Goal: Information Seeking & Learning: Understand process/instructions

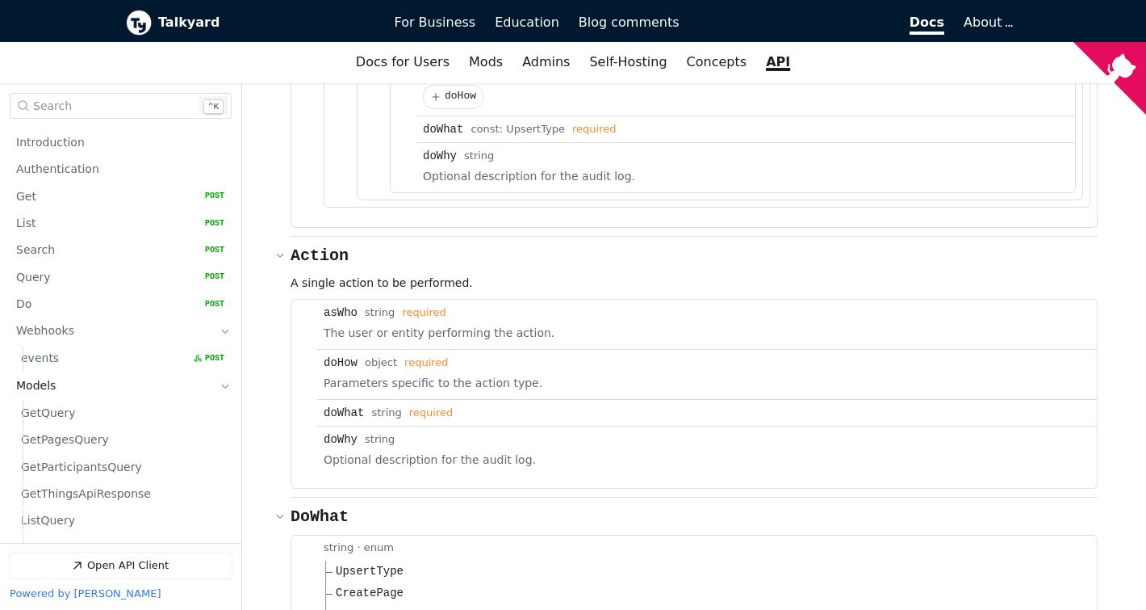
scroll to position [327, 0]
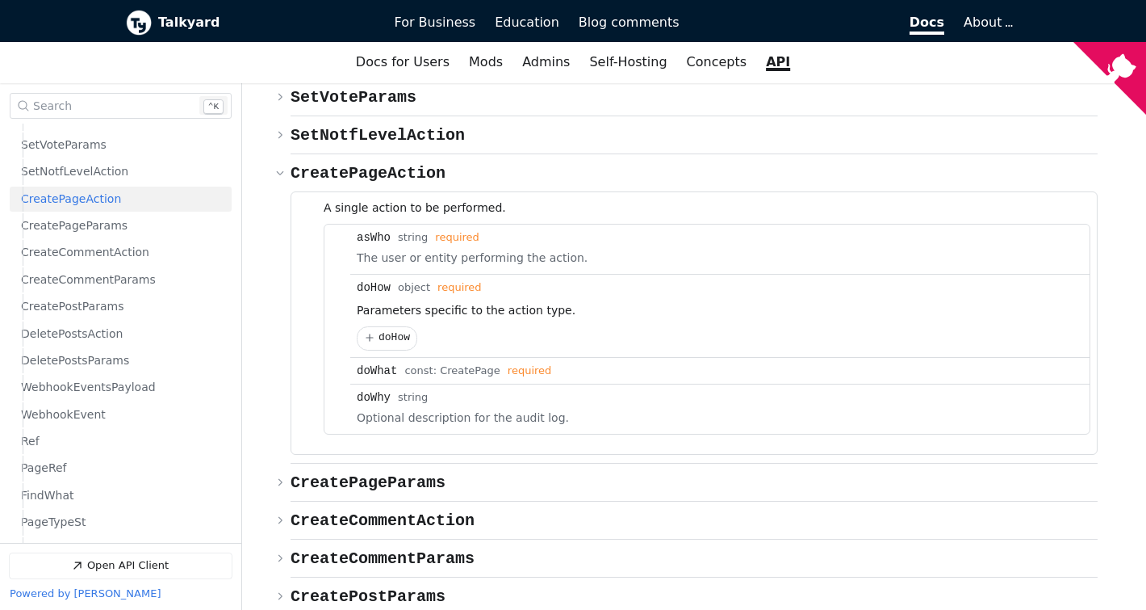
scroll to position [781, 0]
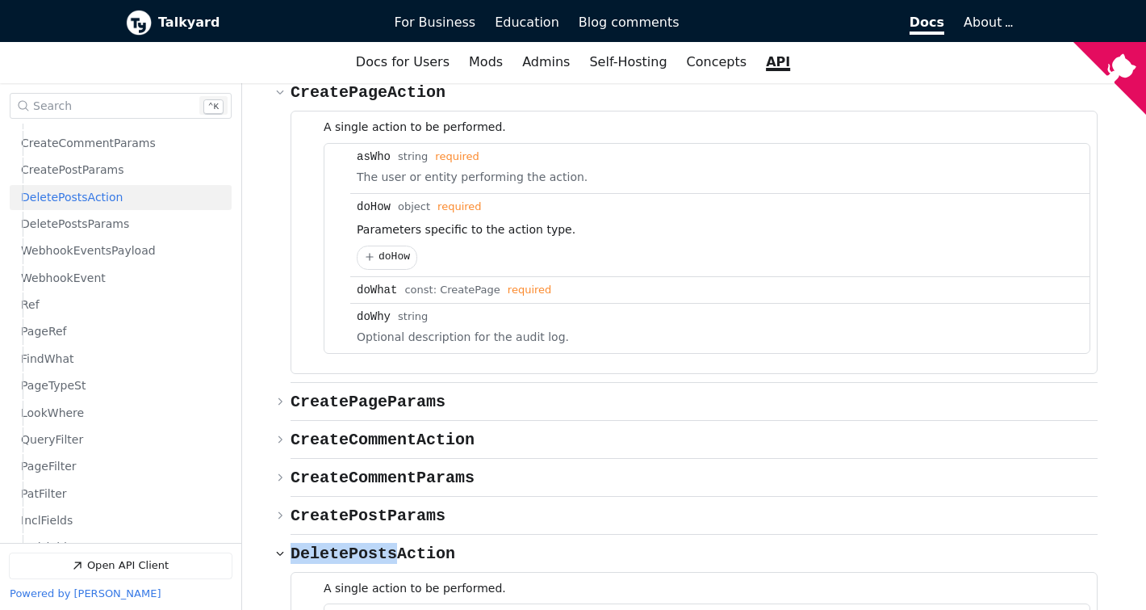
scroll to position [9678, 0]
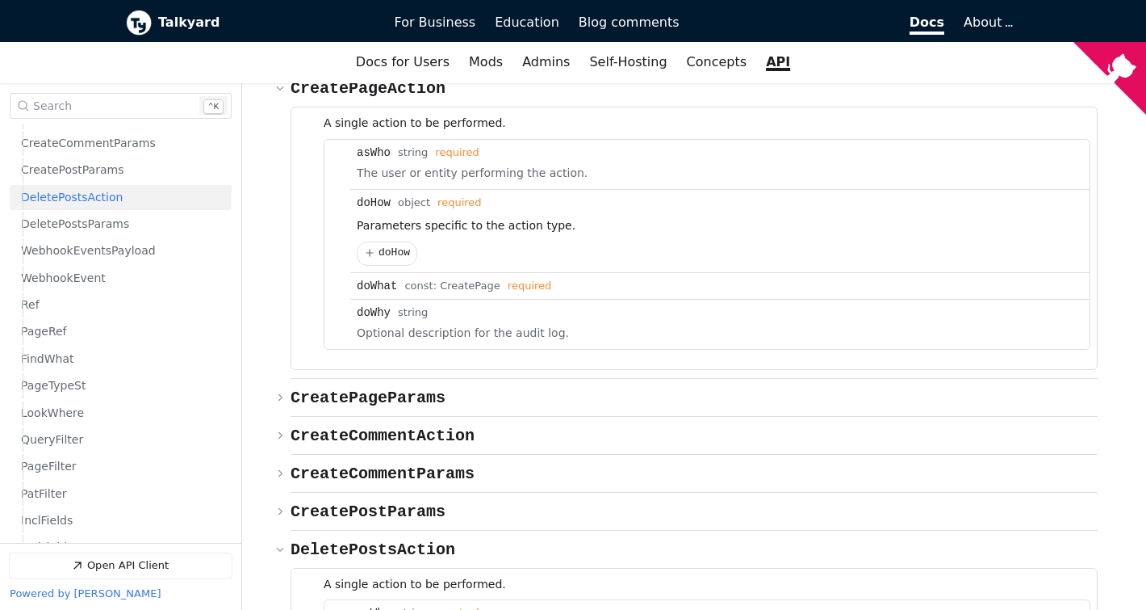
click at [94, 200] on span "DeletePostsAction" at bounding box center [72, 197] width 102 height 15
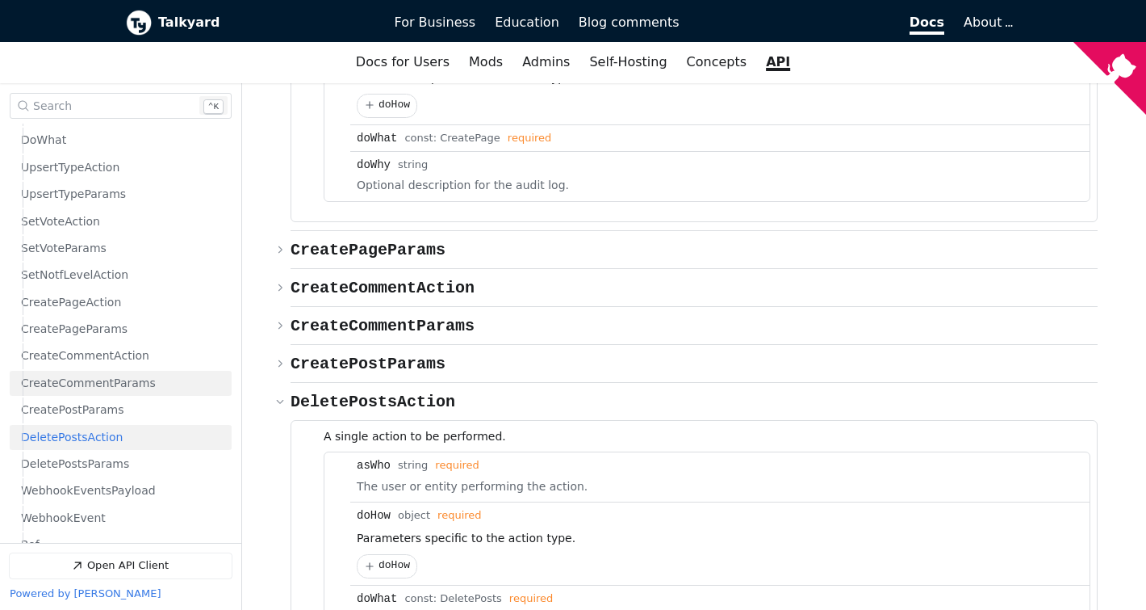
scroll to position [607, 0]
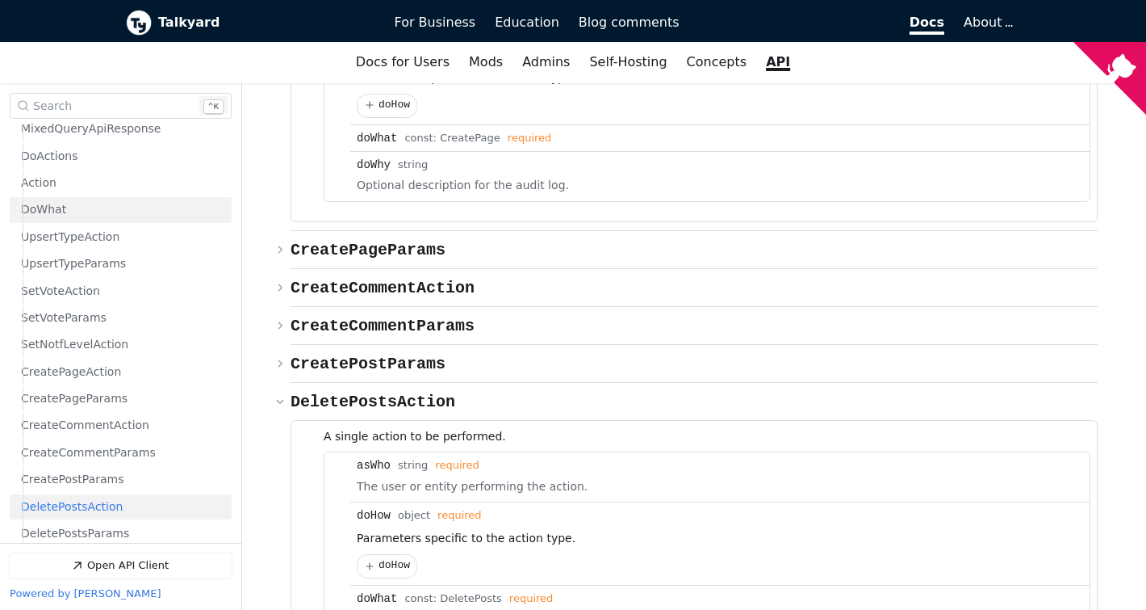
click at [59, 215] on span "DoWhat" at bounding box center [43, 210] width 45 height 15
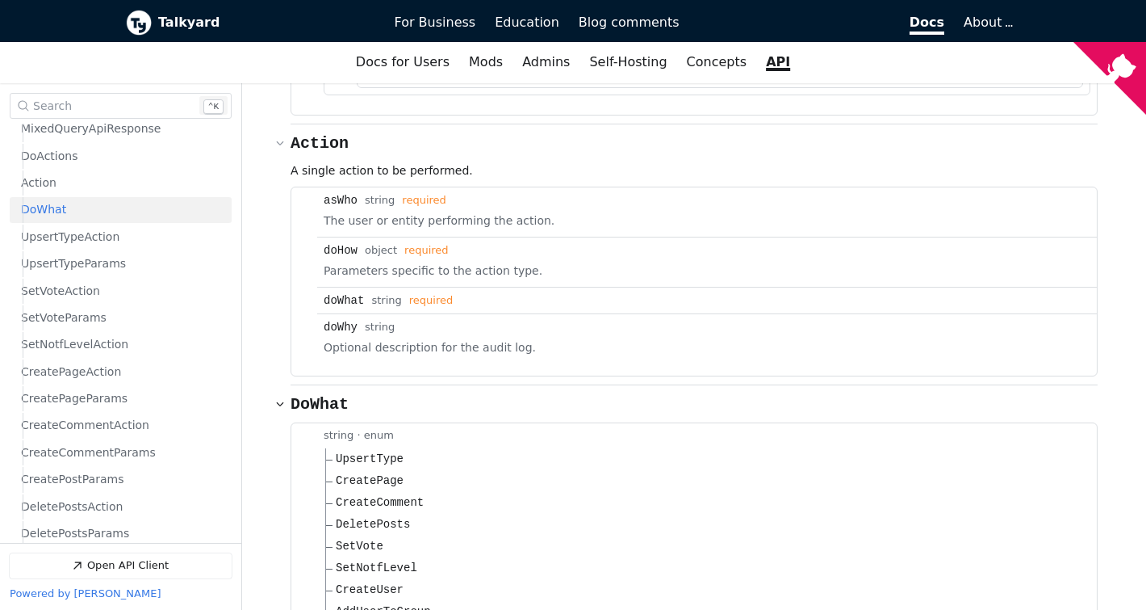
click at [373, 516] on span "DeletePosts" at bounding box center [373, 524] width 74 height 17
copy span "DeletePosts"
click at [388, 516] on span "DeletePosts" at bounding box center [373, 524] width 74 height 17
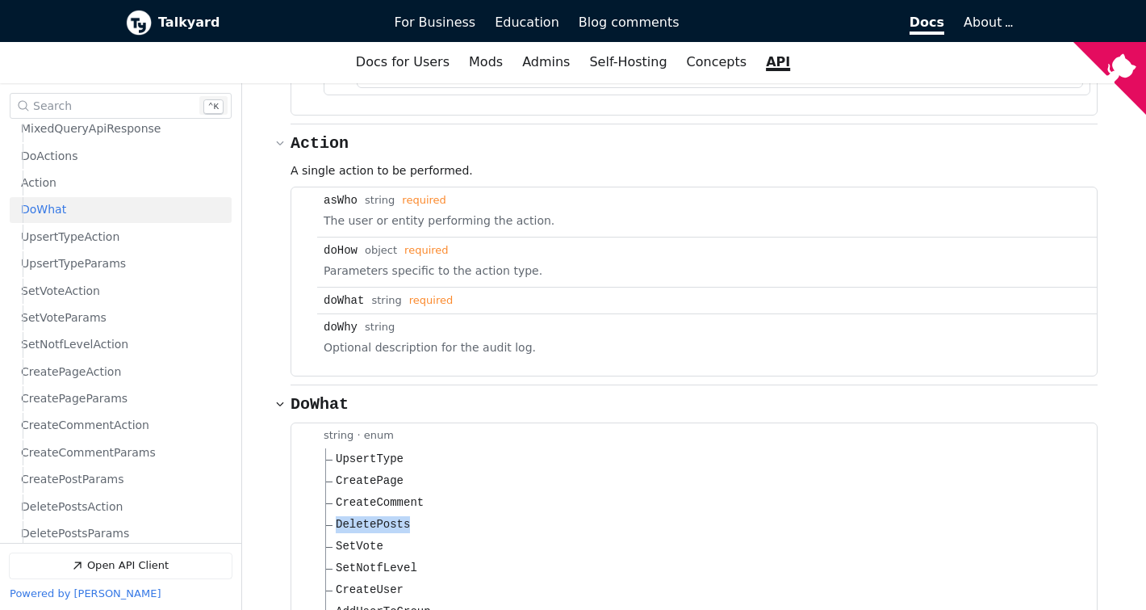
copy span "DeletePosts"
click at [362, 472] on span "CreatePage" at bounding box center [370, 480] width 68 height 17
copy span "CreatePage"
click at [378, 494] on span "CreateComment" at bounding box center [380, 502] width 88 height 17
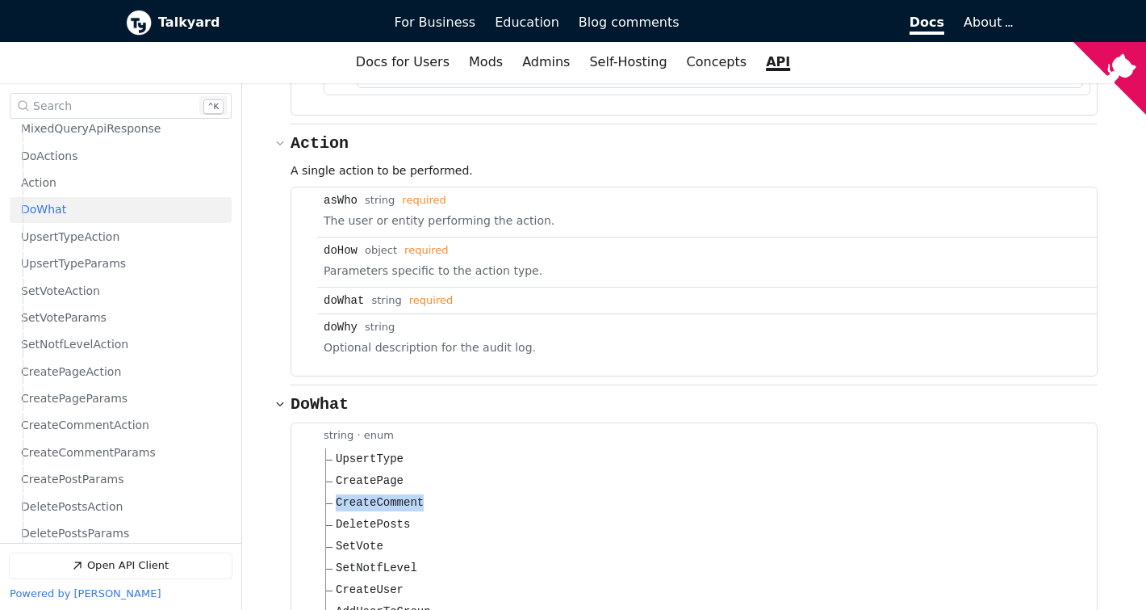
click at [378, 494] on span "CreateComment" at bounding box center [380, 502] width 88 height 17
copy span "CreateComment"
click at [392, 516] on span "DeletePosts" at bounding box center [373, 524] width 74 height 17
copy span "DeletePosts"
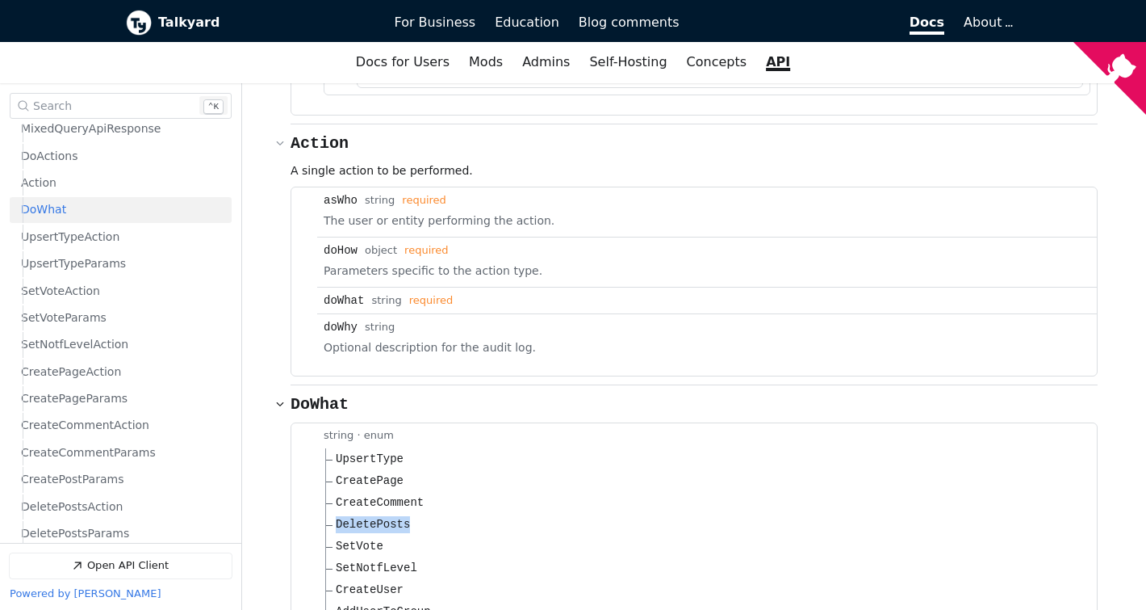
copy span "DeletePosts"
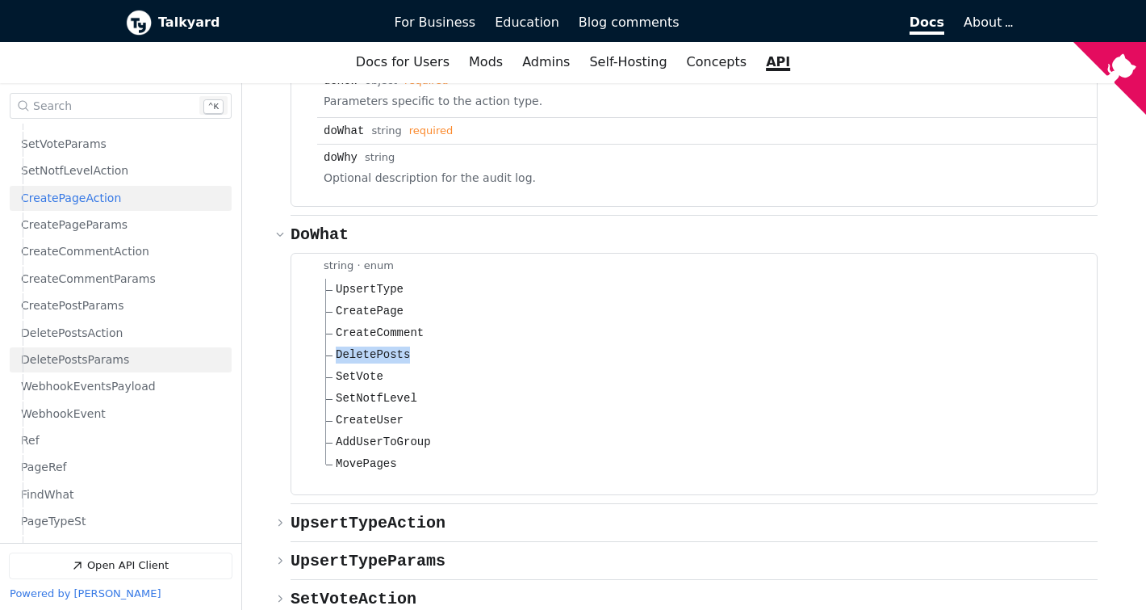
scroll to position [781, 0]
click at [97, 331] on span "DeletePostsAction" at bounding box center [72, 332] width 102 height 15
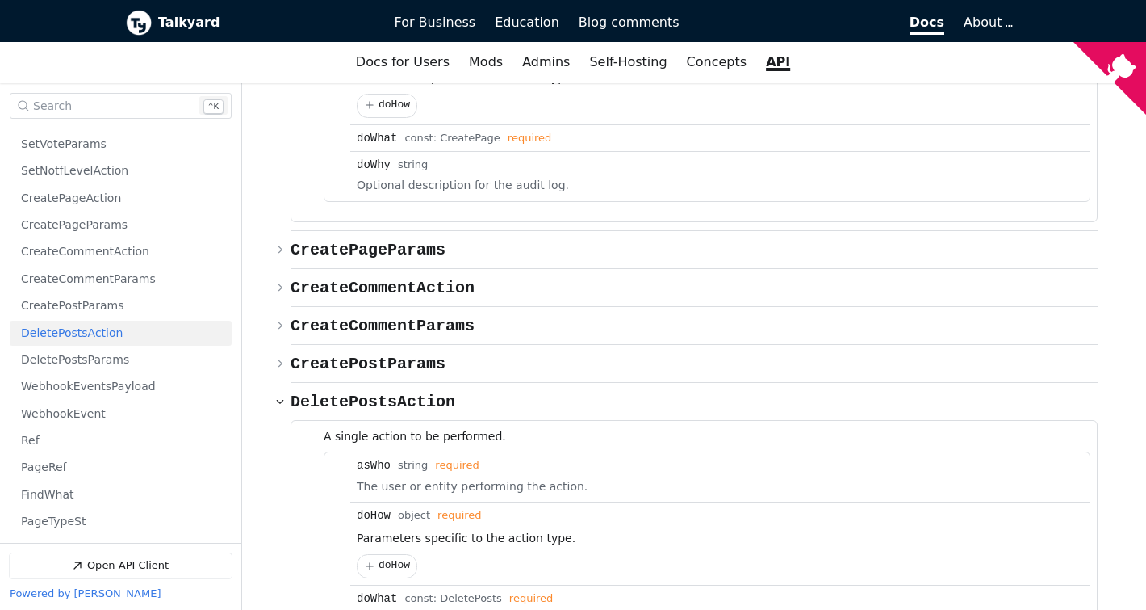
click at [476, 593] on span "DeletePosts" at bounding box center [471, 599] width 62 height 12
click at [426, 593] on div "const:" at bounding box center [422, 599] width 36 height 12
click at [468, 593] on span "DeletePosts" at bounding box center [471, 599] width 62 height 12
copy span "DeletePosts"
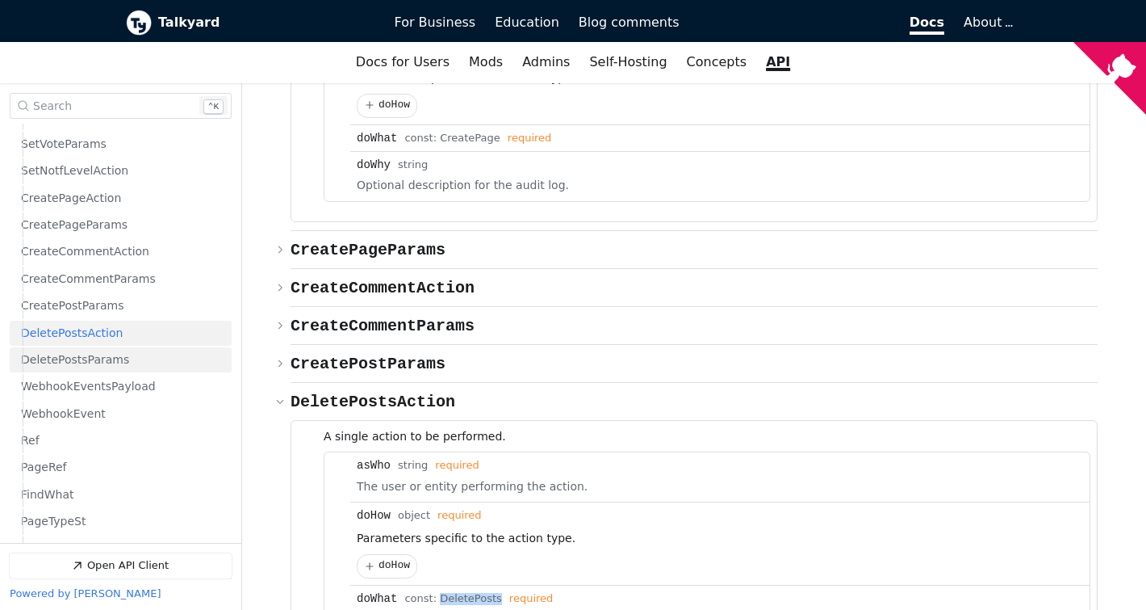
click at [93, 358] on span "DeletePostsParams" at bounding box center [75, 359] width 108 height 15
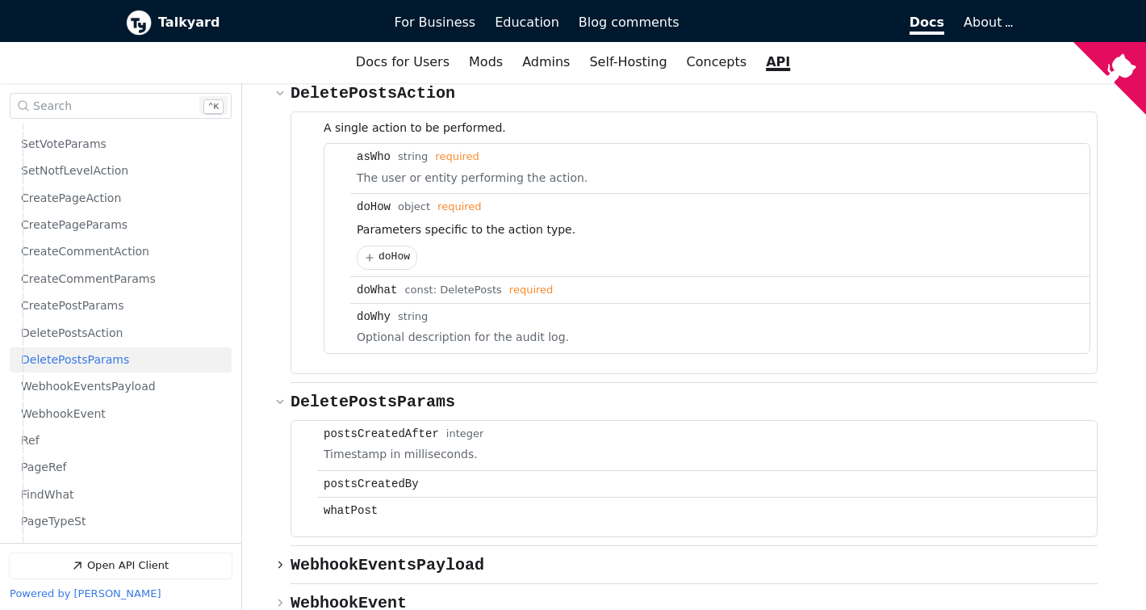
scroll to position [10049, 0]
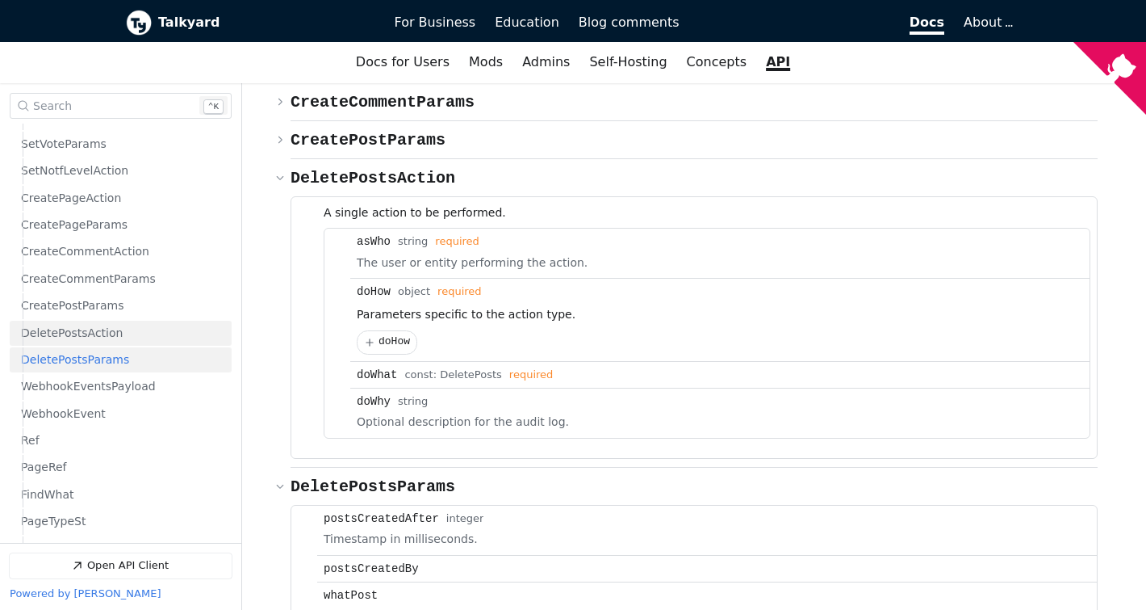
click at [48, 333] on span "DeletePostsAction" at bounding box center [72, 332] width 102 height 15
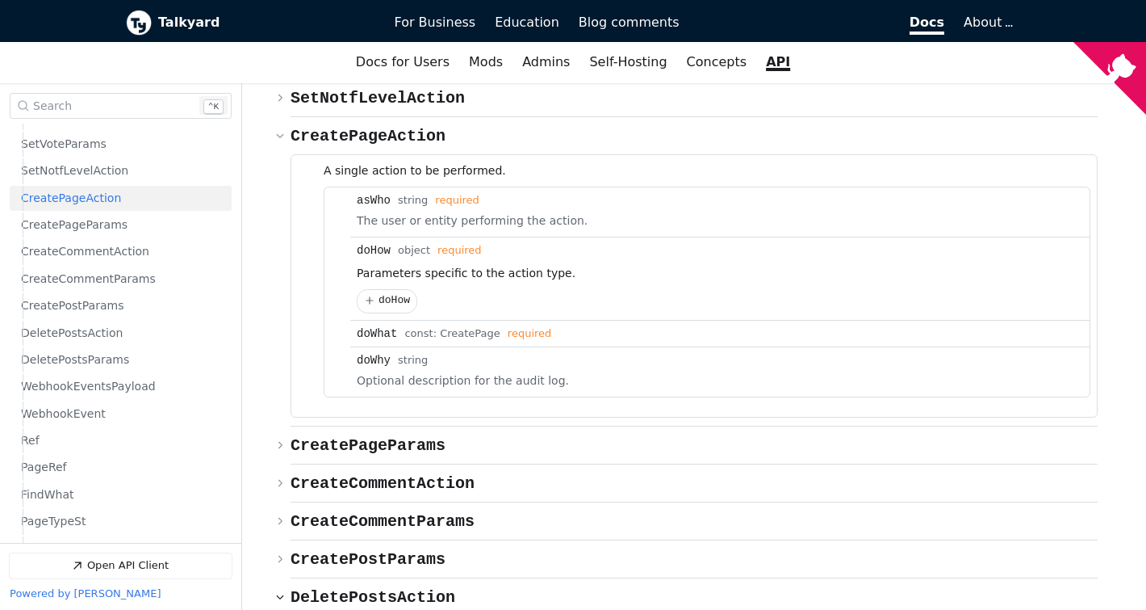
scroll to position [9486, 0]
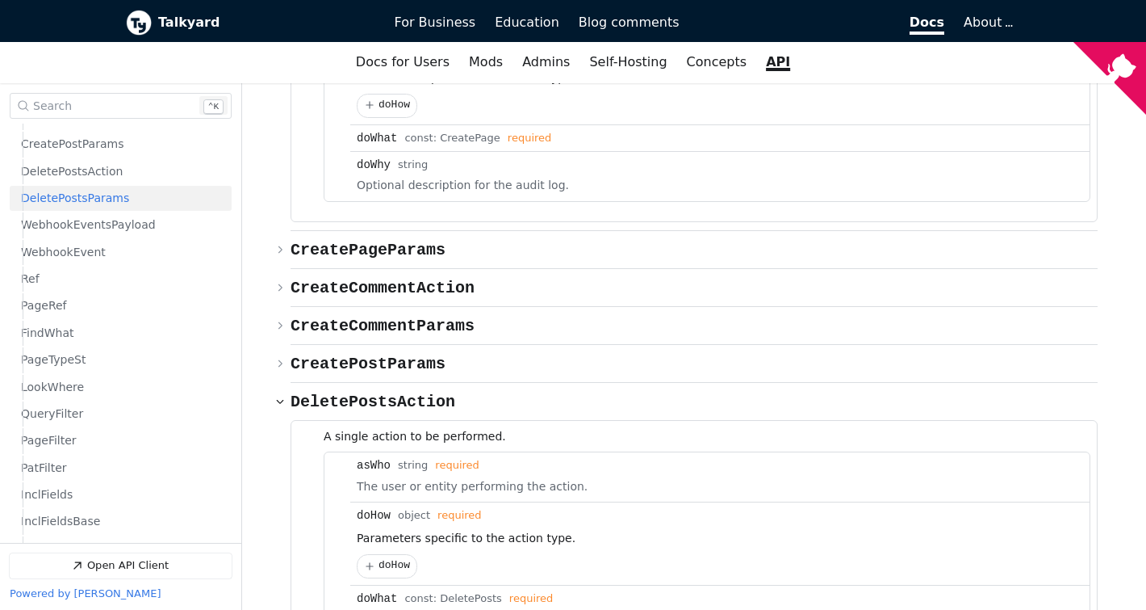
scroll to position [942, 0]
click at [406, 555] on button "{} doHow" at bounding box center [387, 566] width 59 height 23
click at [401, 559] on span "{} doHow" at bounding box center [394, 565] width 31 height 12
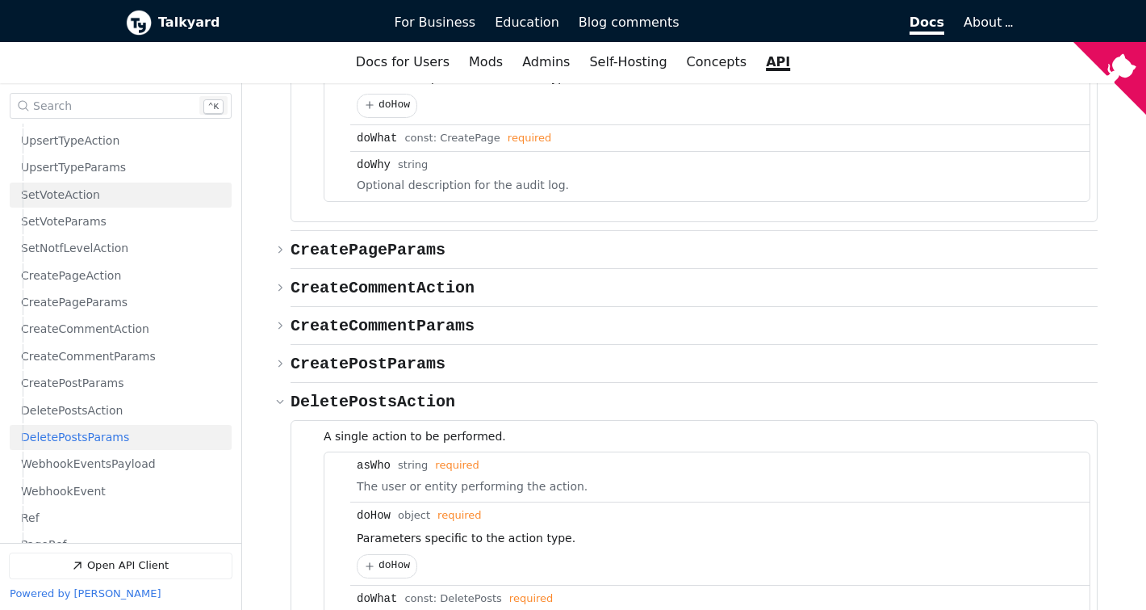
scroll to position [634, 0]
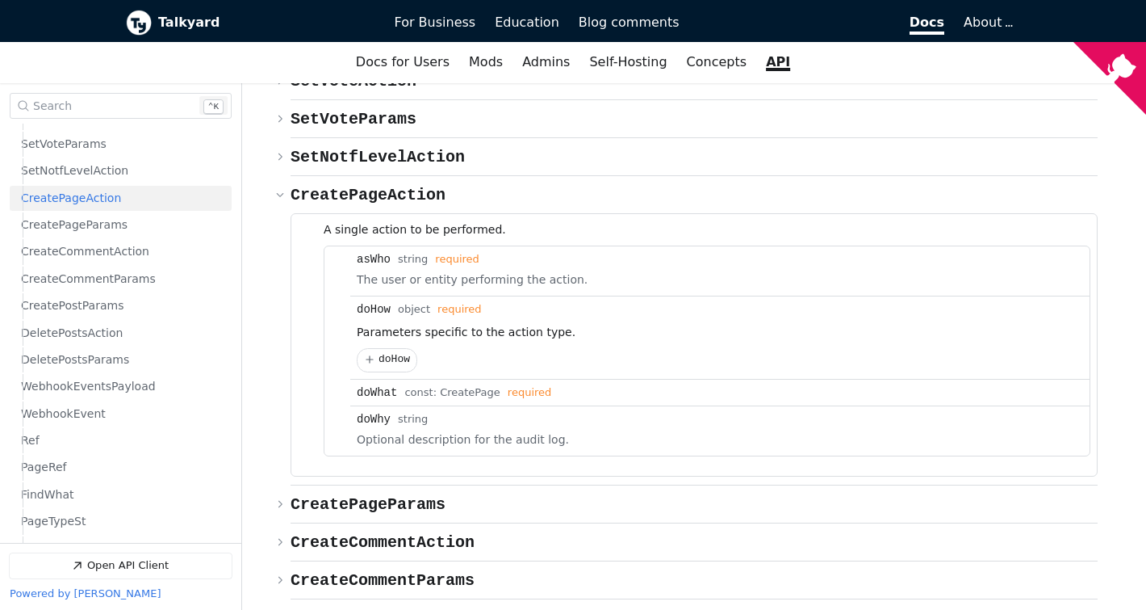
scroll to position [781, 0]
click at [400, 609] on span "{} CreatePostParams" at bounding box center [368, 618] width 155 height 19
click at [400, 571] on span "CreateCommentParams" at bounding box center [383, 580] width 184 height 19
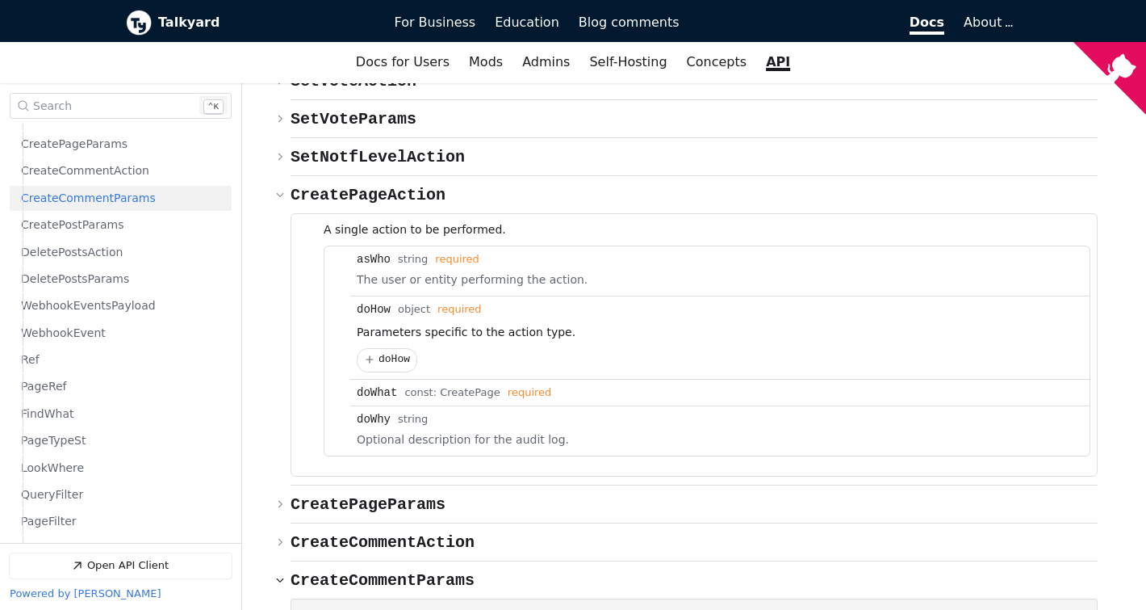
click at [400, 571] on span "CreateCommentParams" at bounding box center [383, 580] width 184 height 19
click at [402, 533] on span "CreateCommentAction" at bounding box center [383, 542] width 184 height 19
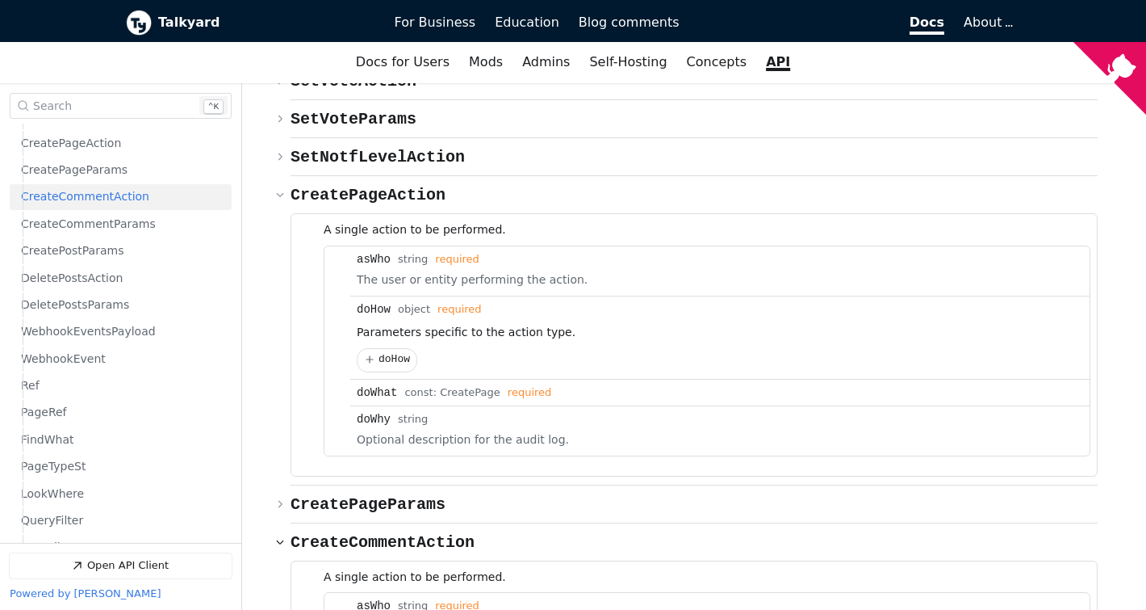
click at [402, 533] on span "CreateCommentAction" at bounding box center [383, 542] width 184 height 19
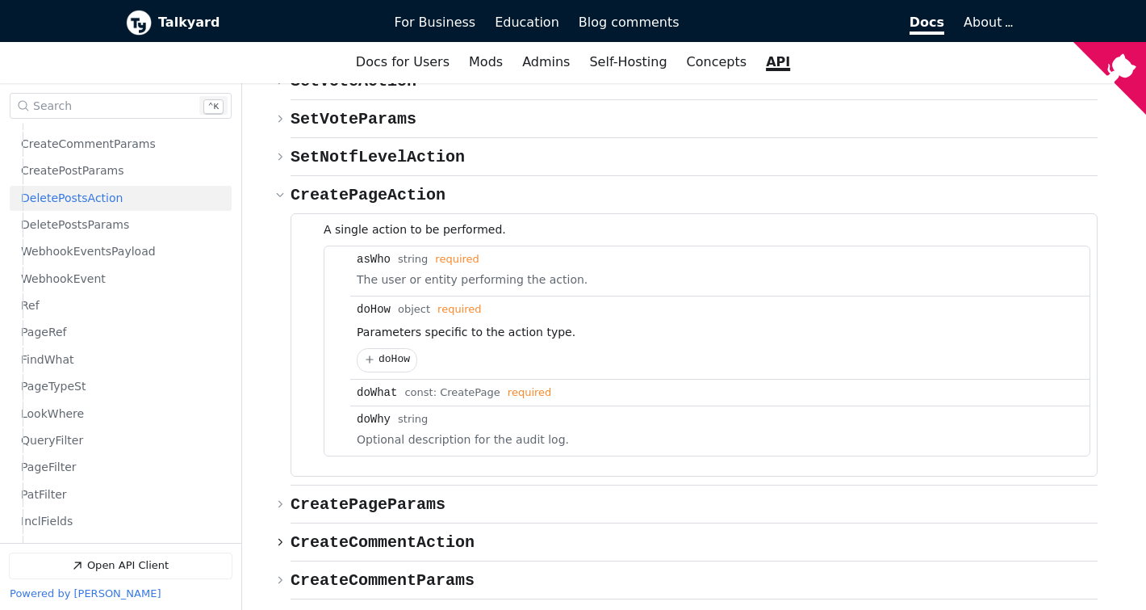
scroll to position [916, 0]
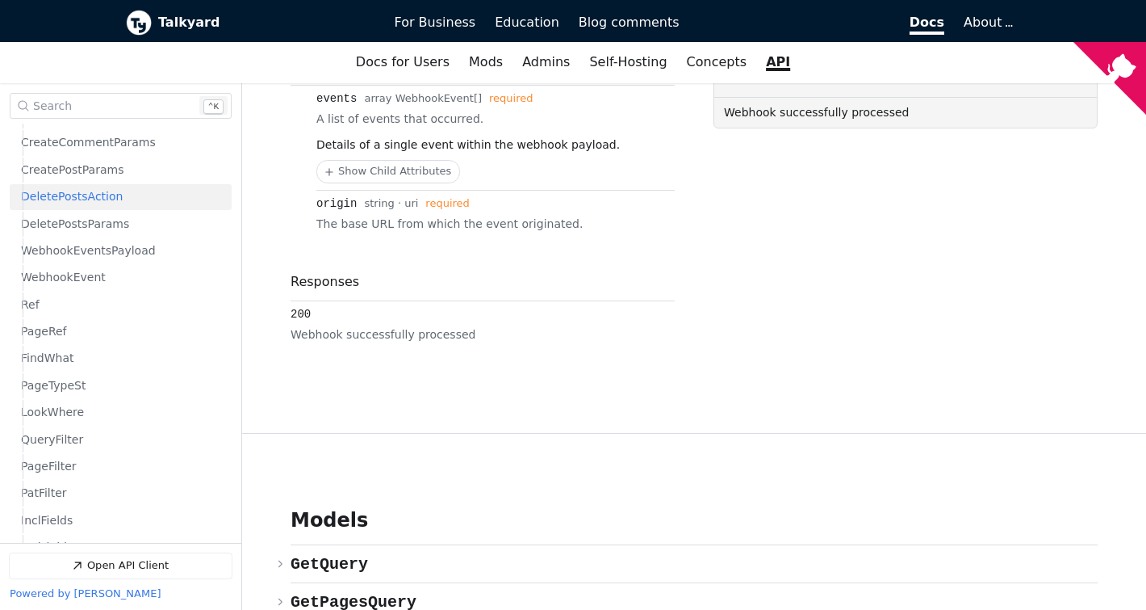
scroll to position [8696, 0]
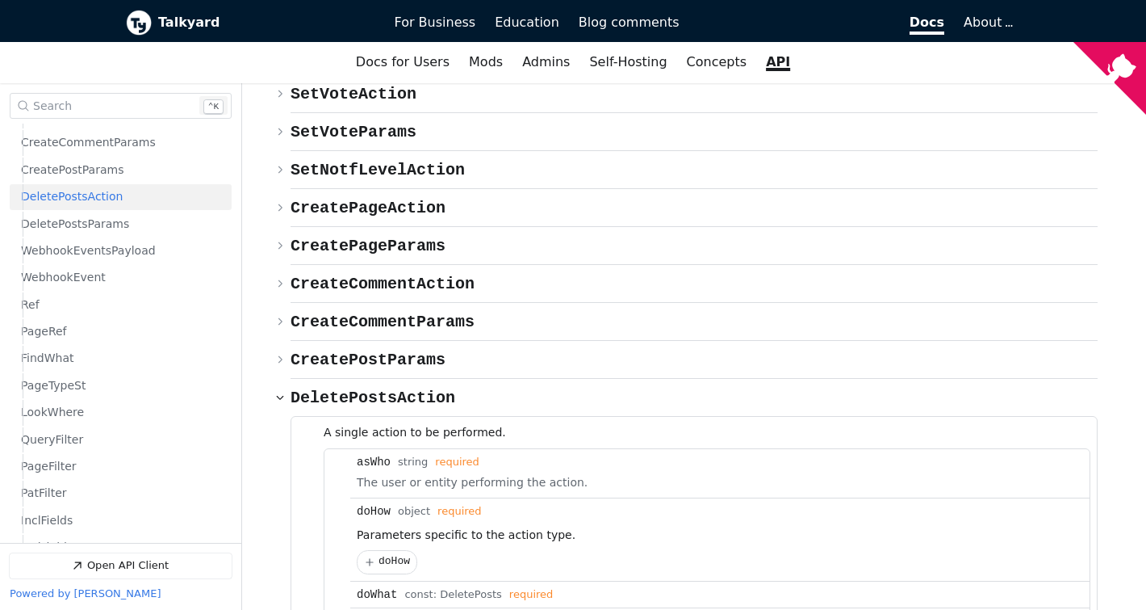
click at [908, 417] on li "A single action to be performed. asWho Type: string required The user or entity…" at bounding box center [707, 541] width 780 height 248
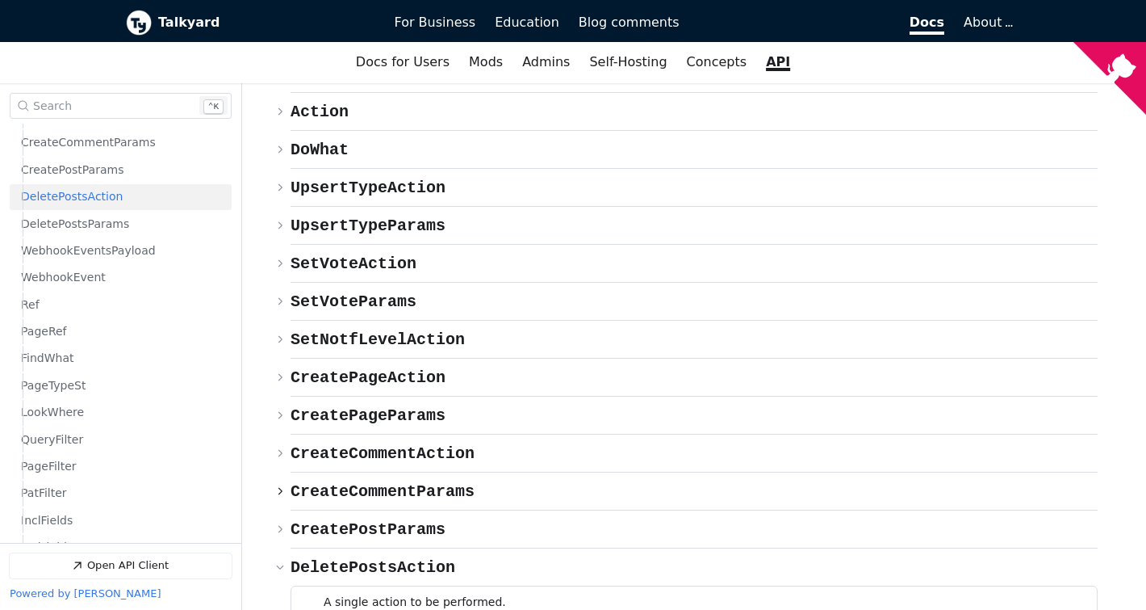
click at [386, 482] on span "CreateCommentParams" at bounding box center [383, 491] width 184 height 19
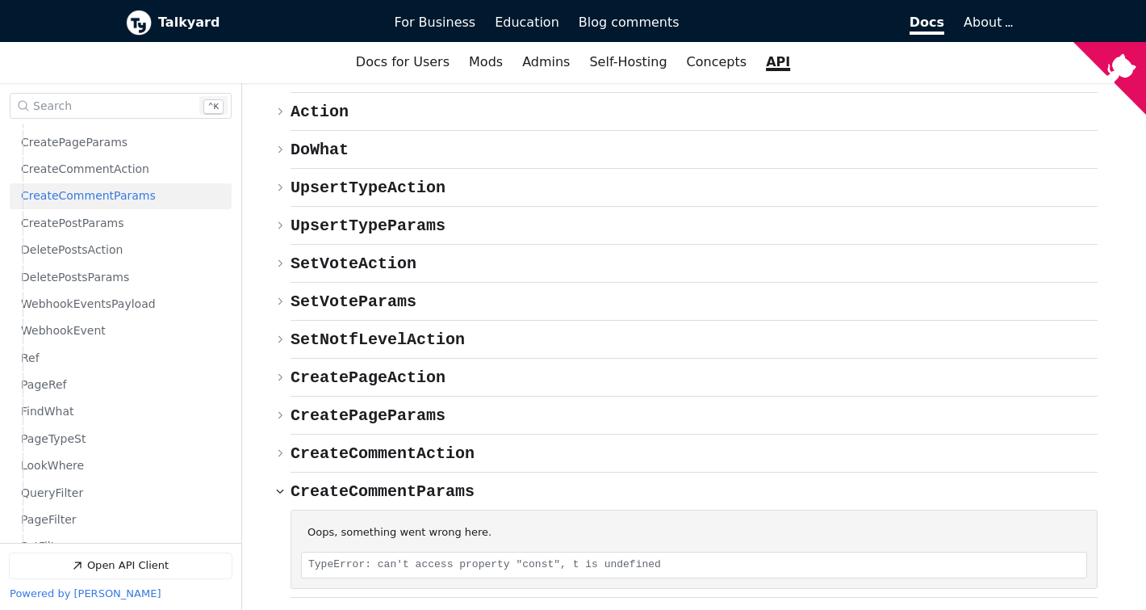
scroll to position [836, 0]
click at [386, 482] on span "CreateCommentParams" at bounding box center [383, 491] width 184 height 19
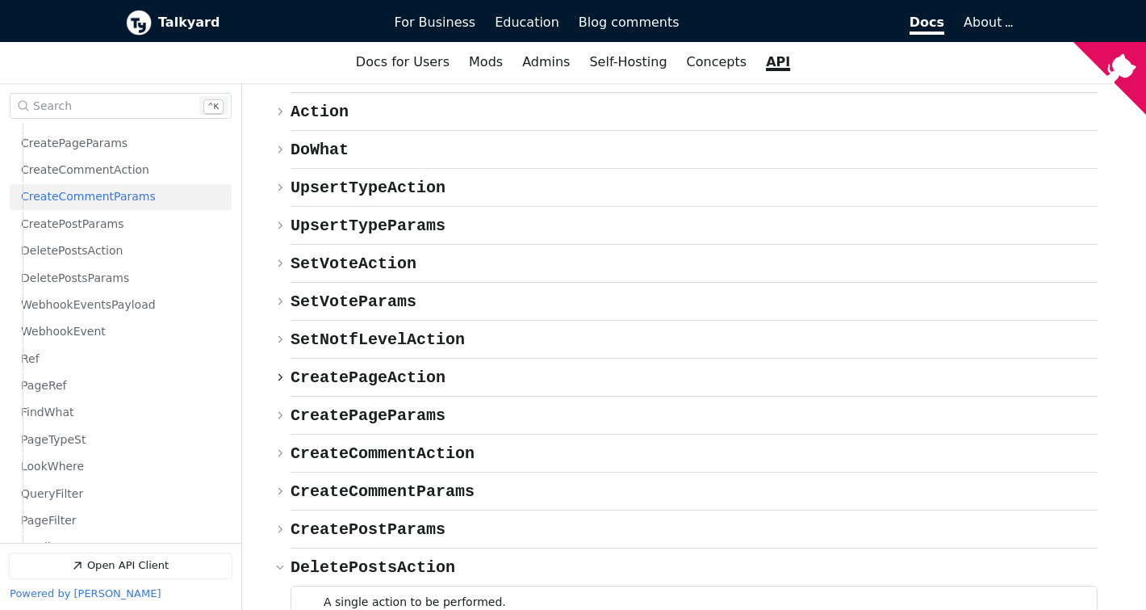
click at [381, 367] on span "CreatePageAction ​ Copy link" at bounding box center [368, 377] width 155 height 21
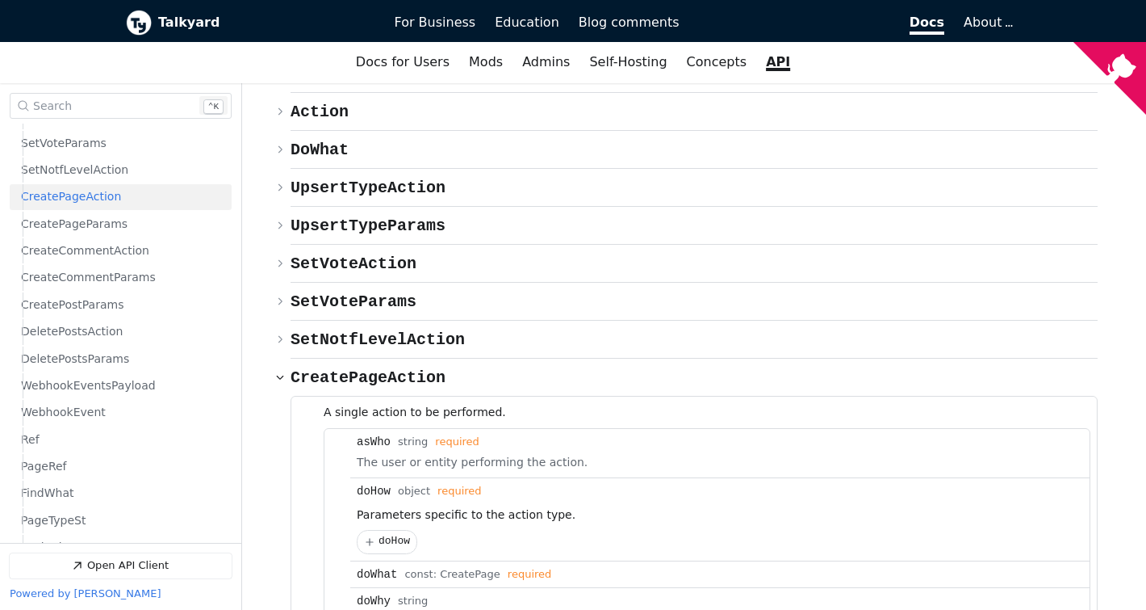
click at [381, 367] on span "CreatePageAction ​ Copy link" at bounding box center [368, 377] width 155 height 21
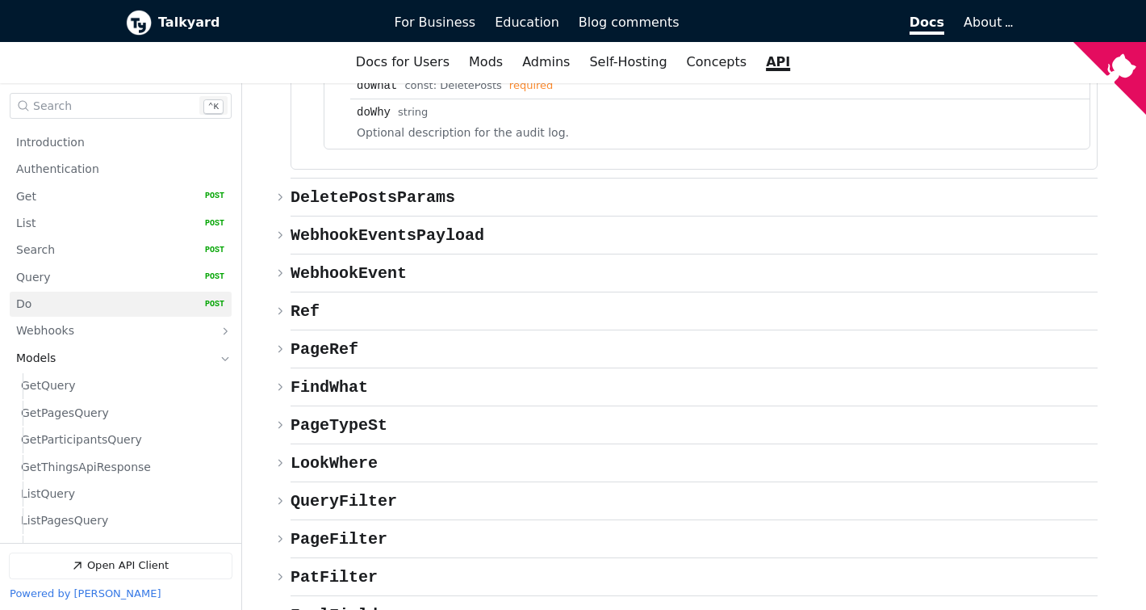
click at [61, 306] on link "Do   HTTP Method: POST" at bounding box center [120, 303] width 208 height 25
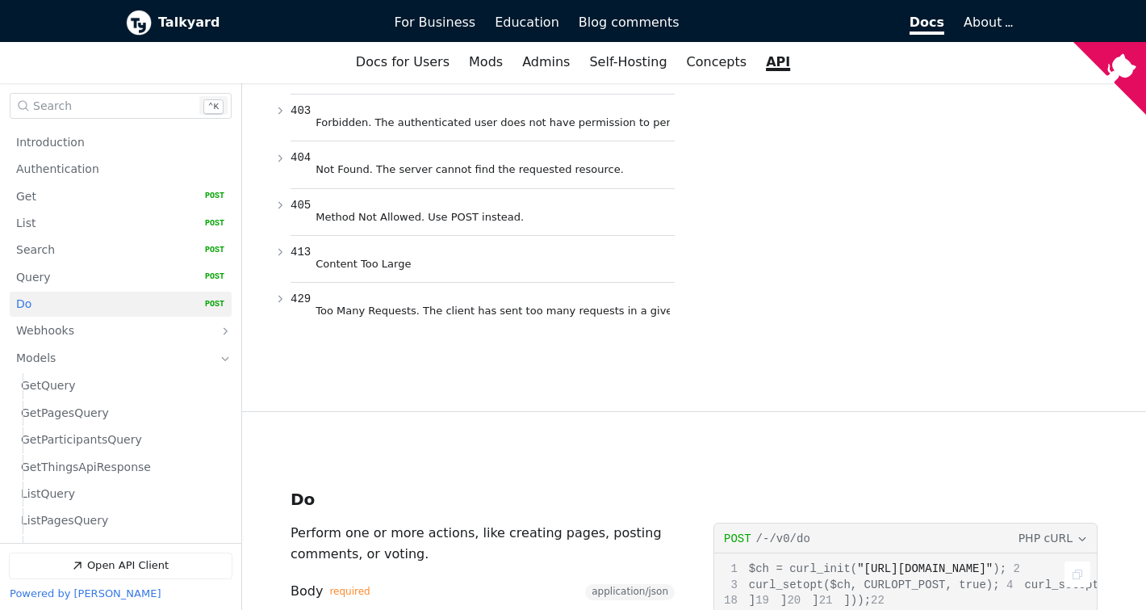
scroll to position [89, 0]
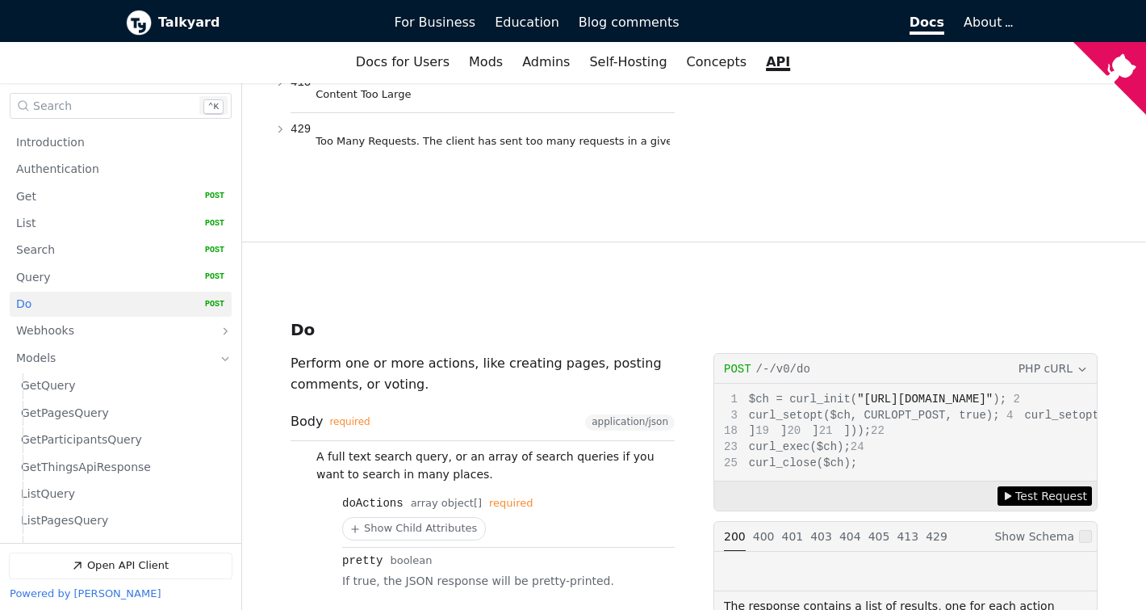
click at [1064, 359] on span "PHP cURL" at bounding box center [1046, 368] width 54 height 18
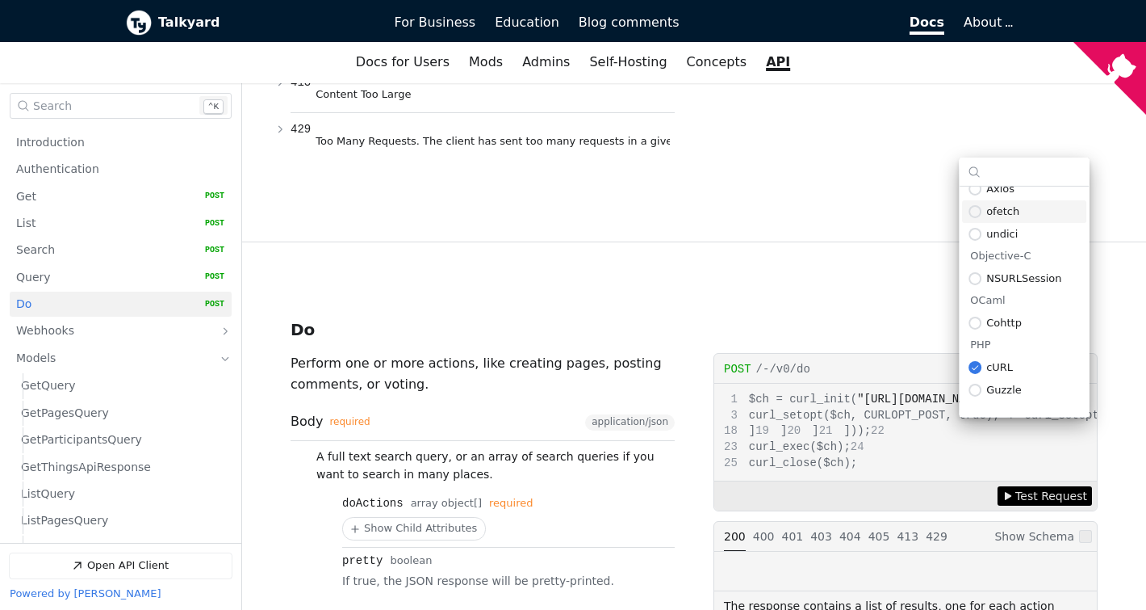
scroll to position [678, 0]
click at [941, 492] on div "Request Example for post /-/v0/do PHP cURL $ch = curl_init( "https://api-demo.t…" at bounding box center [906, 616] width 384 height 526
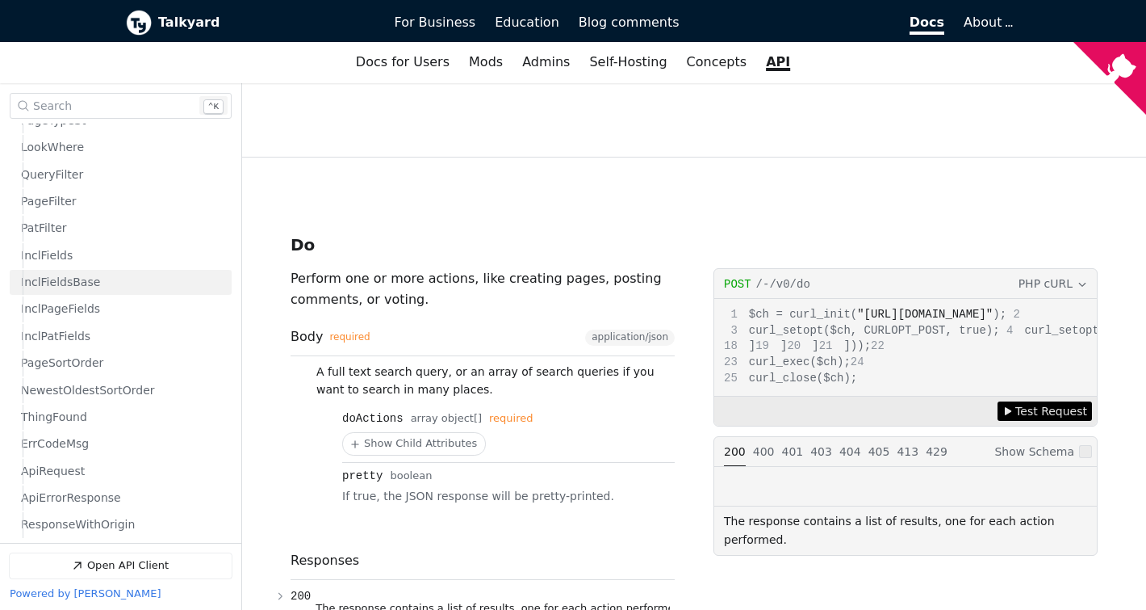
scroll to position [639, 0]
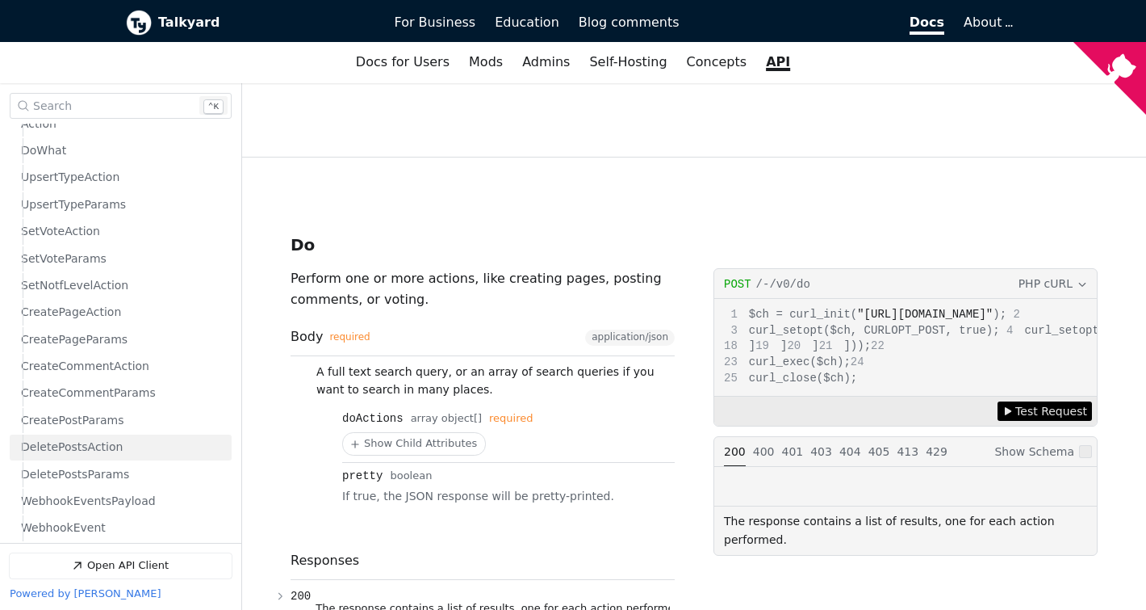
click at [99, 452] on span "DeletePostsAction" at bounding box center [72, 446] width 102 height 15
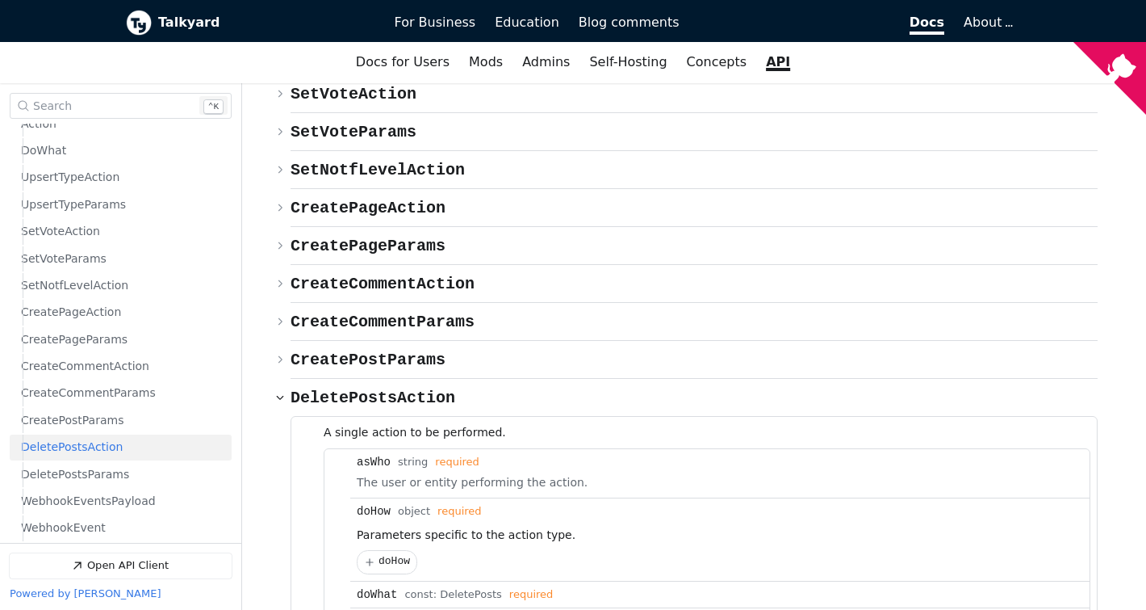
click at [483, 581] on li "doWhat const: DeletePosts required" at bounding box center [720, 594] width 740 height 27
click at [455, 589] on span "DeletePosts" at bounding box center [471, 595] width 62 height 12
copy span "DeletePosts"
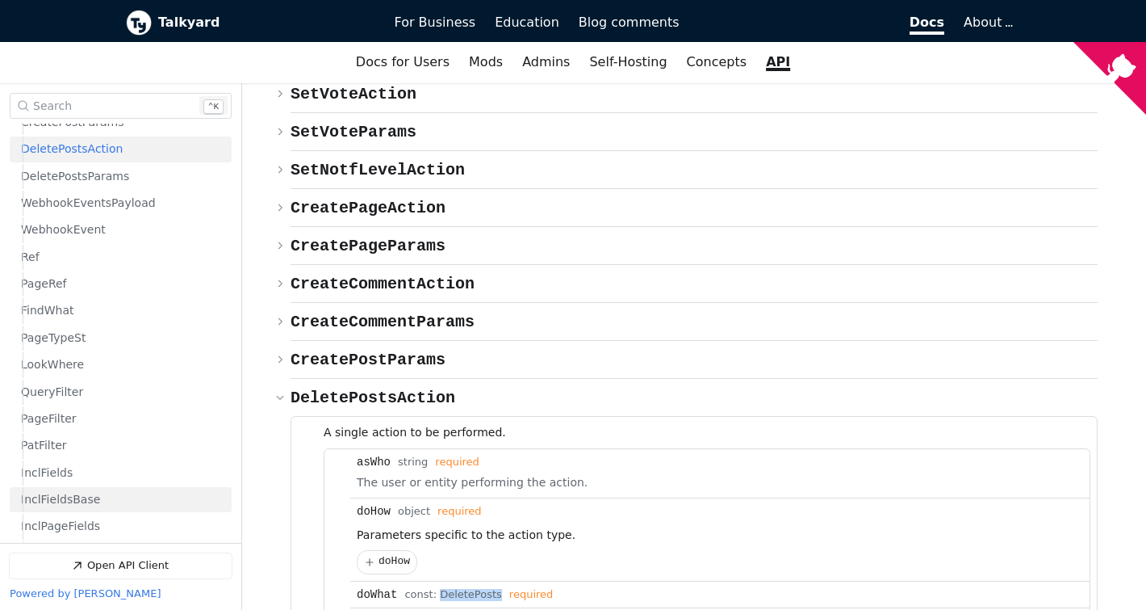
scroll to position [845, 0]
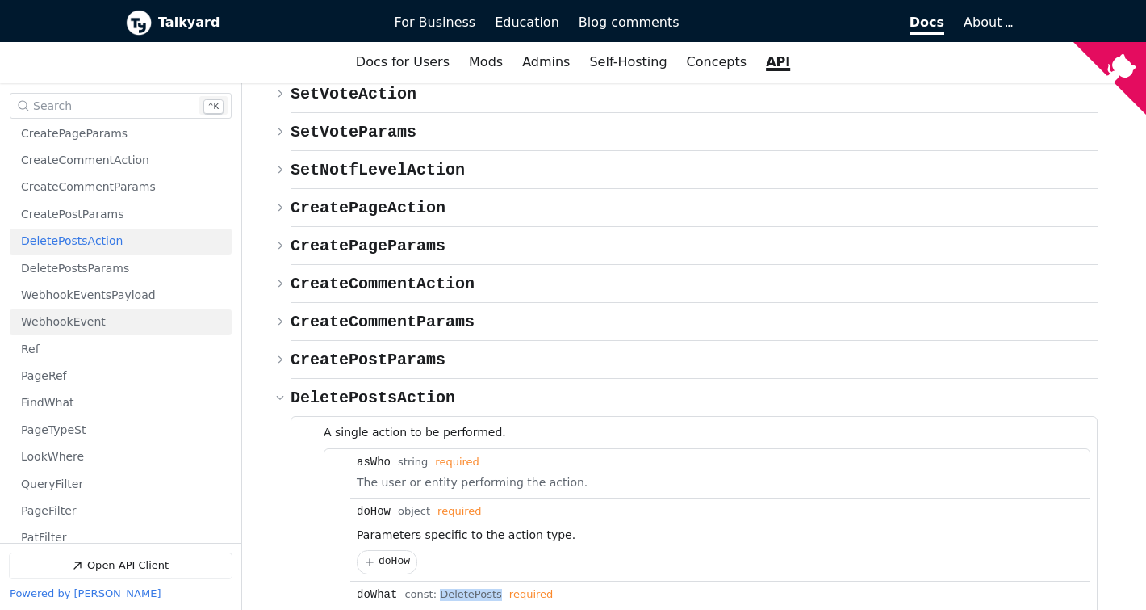
click at [105, 319] on link "WebhookEvent" at bounding box center [122, 322] width 203 height 25
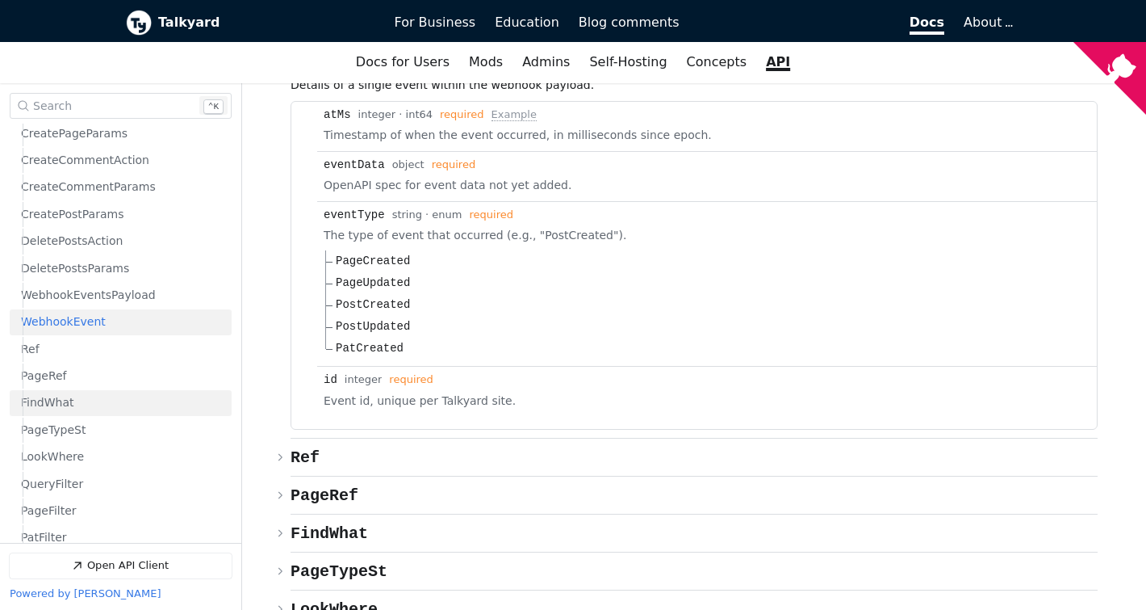
scroll to position [434, 0]
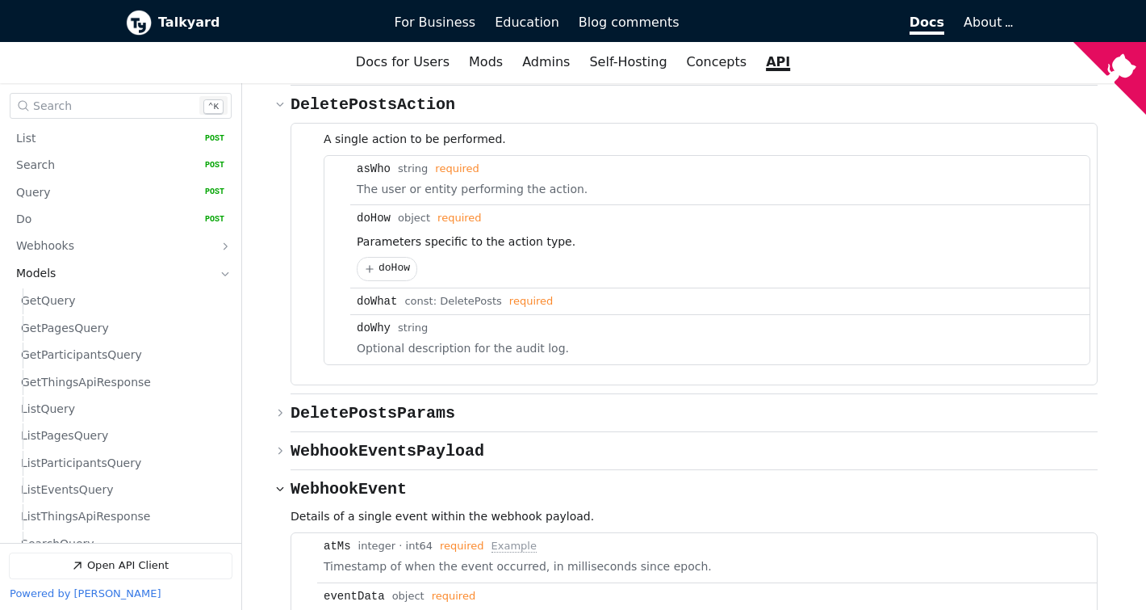
scroll to position [538, 0]
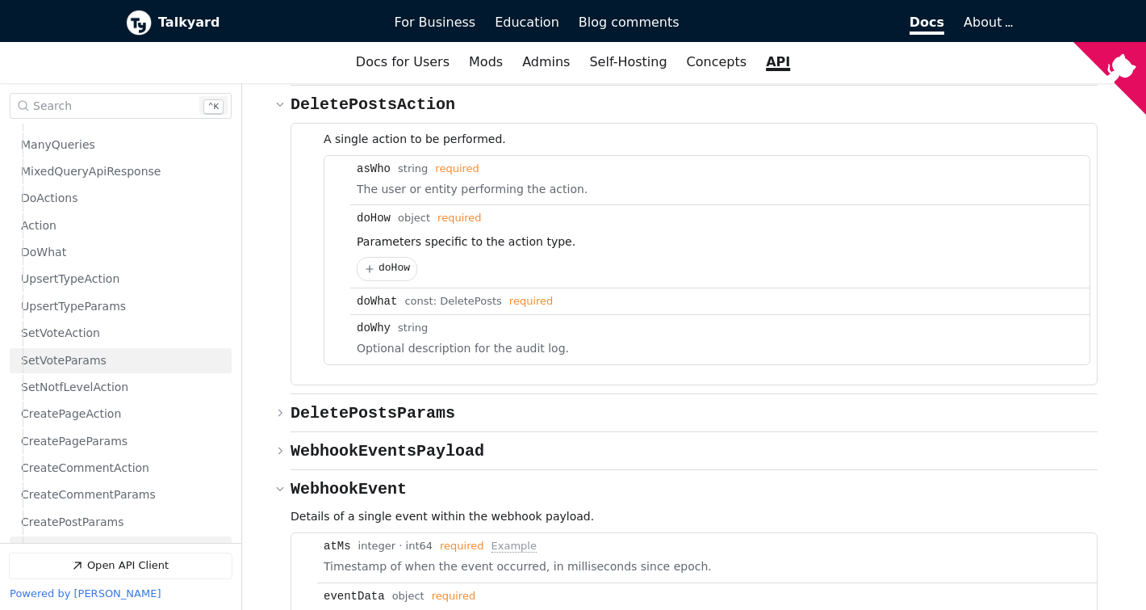
click at [83, 356] on span "SetVoteParams" at bounding box center [64, 360] width 86 height 15
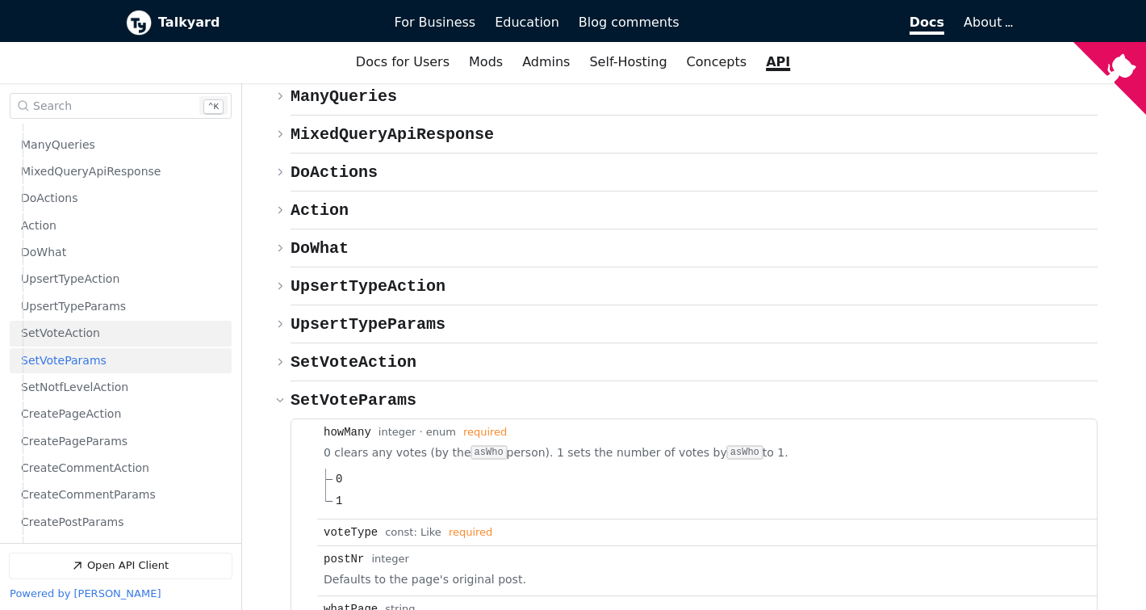
click at [79, 333] on span "SetVoteAction" at bounding box center [60, 332] width 79 height 15
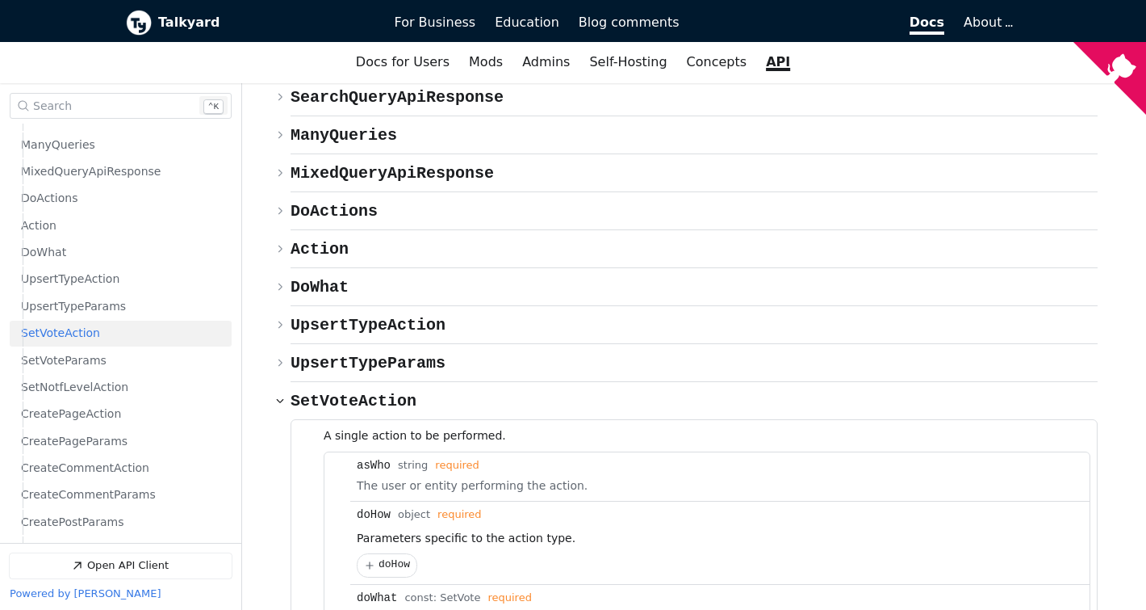
click at [375, 459] on div "asWho" at bounding box center [374, 465] width 34 height 13
copy div "asWho"
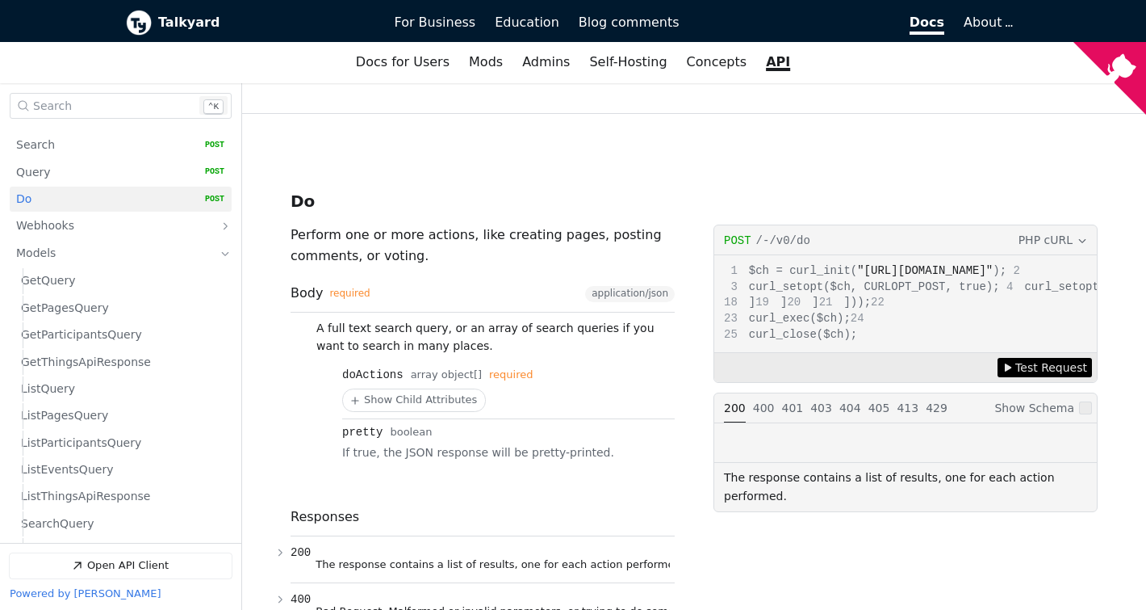
scroll to position [104, 0]
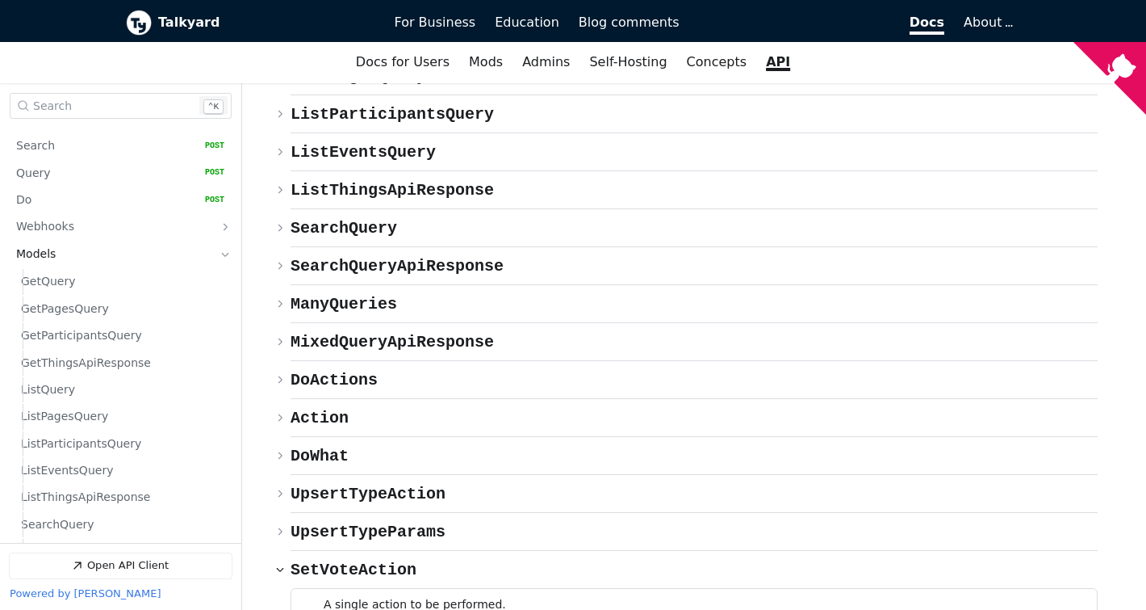
scroll to position [659, 0]
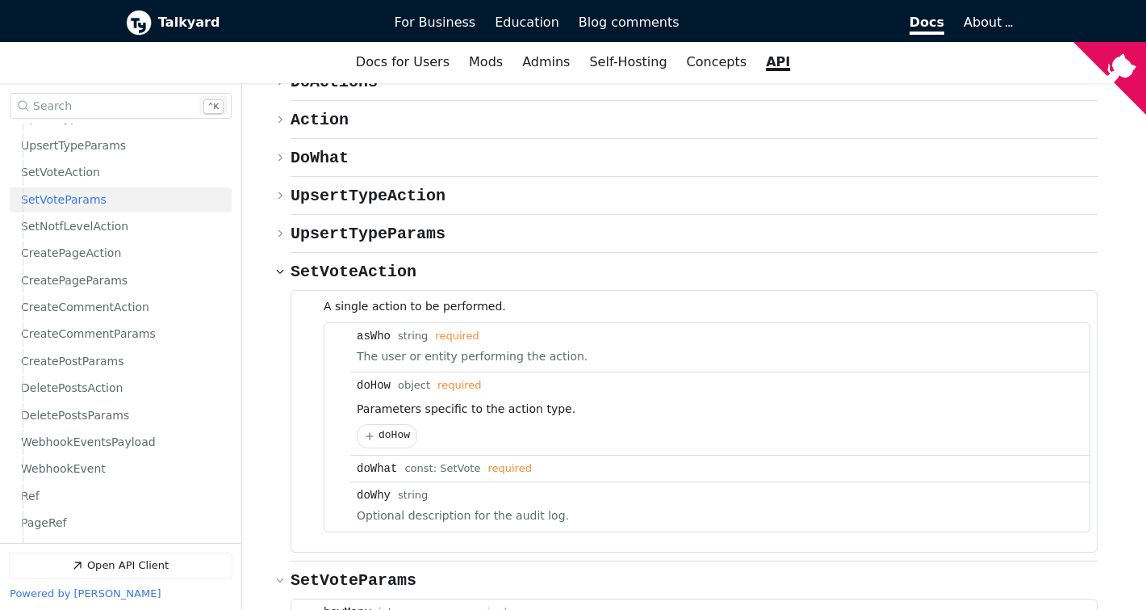
scroll to position [700, 0]
drag, startPoint x: 291, startPoint y: 302, endPoint x: 351, endPoint y: 300, distance: 60.6
click at [351, 571] on span "{} SetVoteParams" at bounding box center [354, 580] width 126 height 19
click at [331, 571] on span "{} SetVoteParams" at bounding box center [354, 580] width 126 height 19
click at [101, 178] on link "SetVoteAction" at bounding box center [122, 170] width 203 height 25
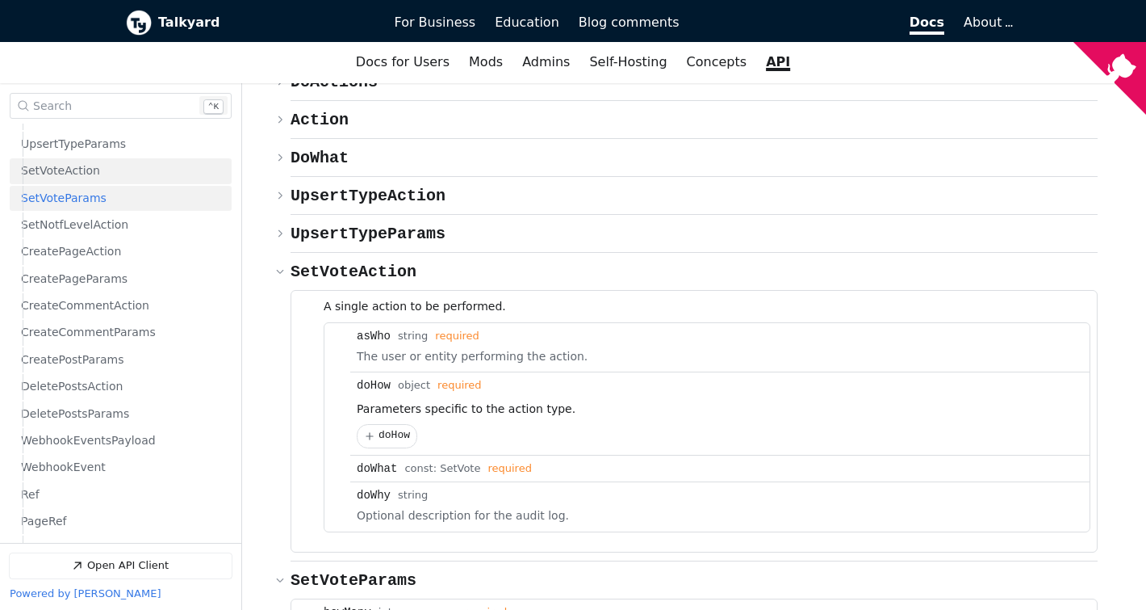
scroll to position [8389, 0]
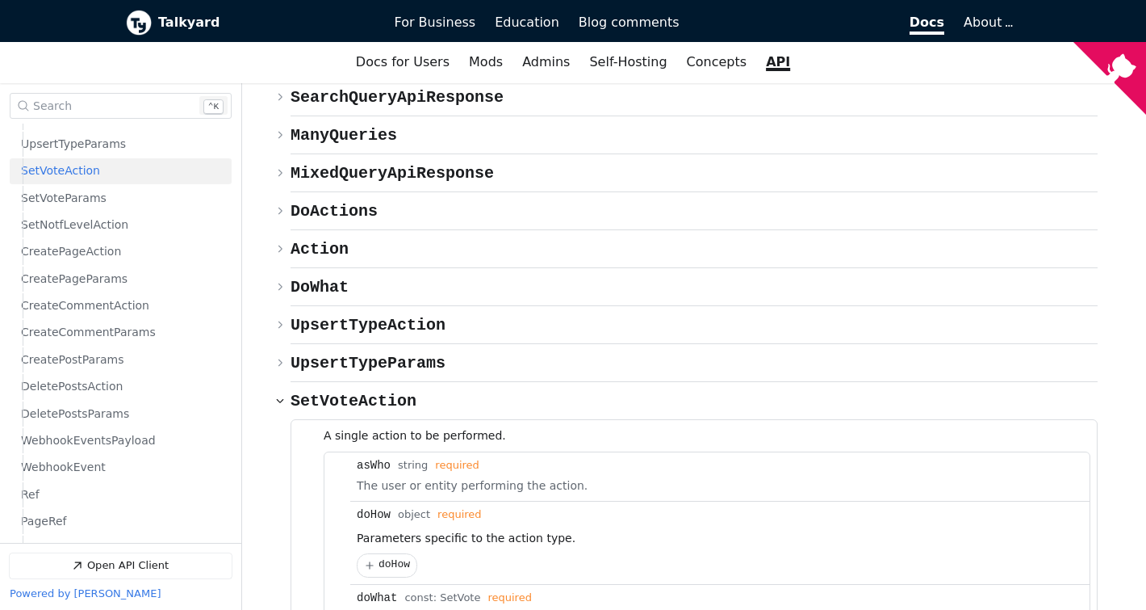
click at [457, 592] on span "SetVote" at bounding box center [460, 598] width 40 height 12
copy span "SetVote"
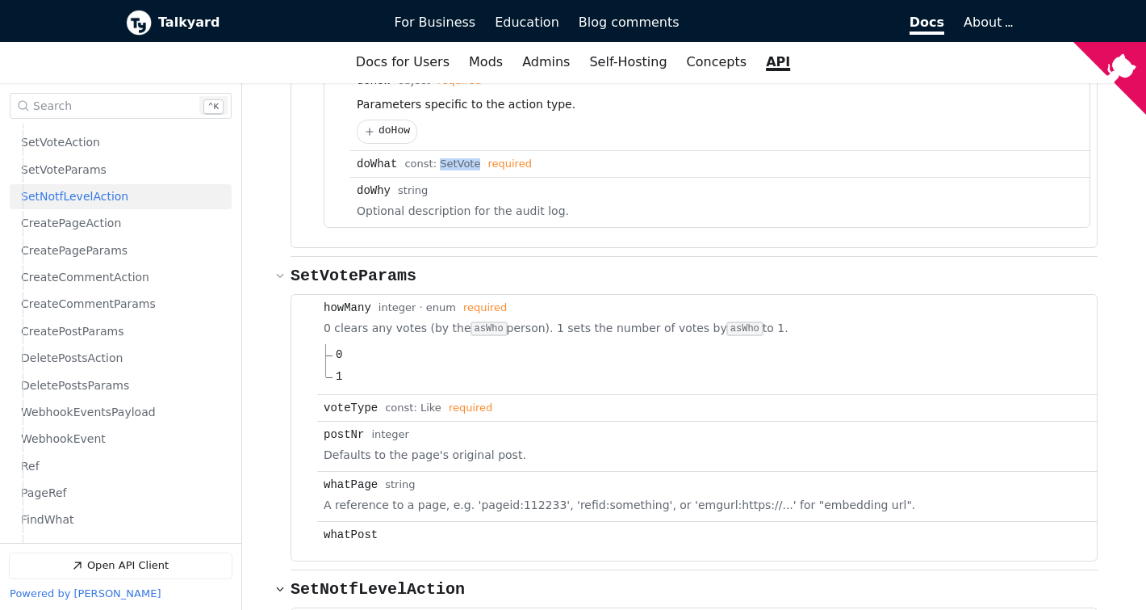
scroll to position [8898, 0]
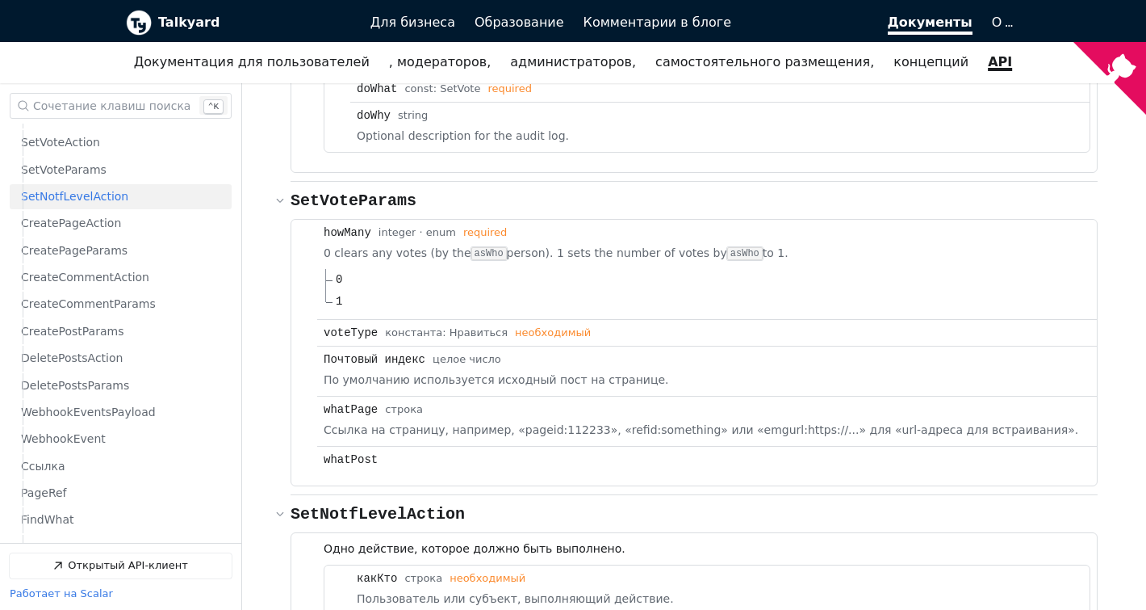
click at [103, 197] on span "SetNotfLevelAction" at bounding box center [74, 196] width 107 height 15
